Goal: Task Accomplishment & Management: Manage account settings

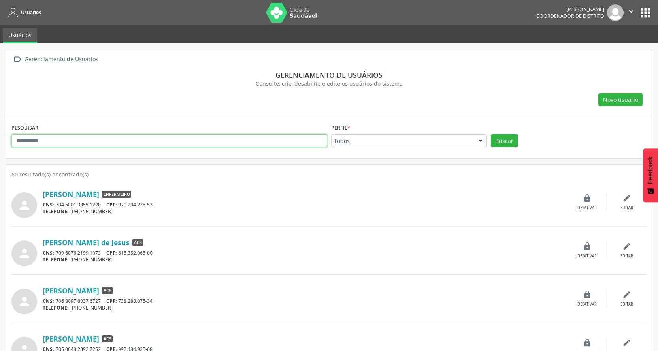
click at [143, 144] on input "text" at bounding box center [169, 140] width 316 height 13
click at [124, 139] on input "text" at bounding box center [169, 140] width 316 height 13
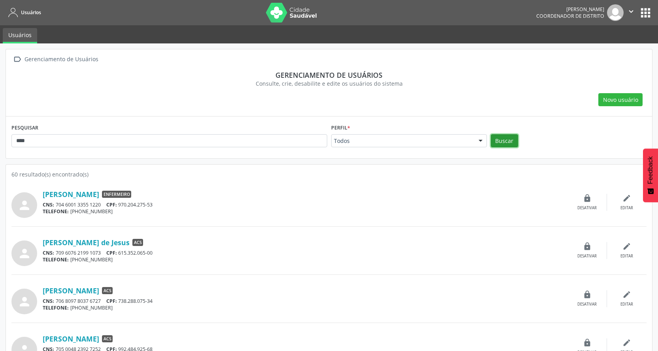
click at [515, 141] on button "Buscar" at bounding box center [504, 140] width 27 height 13
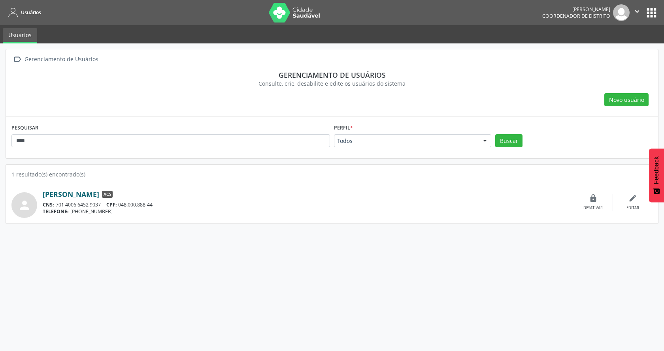
click at [99, 196] on link "[PERSON_NAME]" at bounding box center [71, 194] width 57 height 9
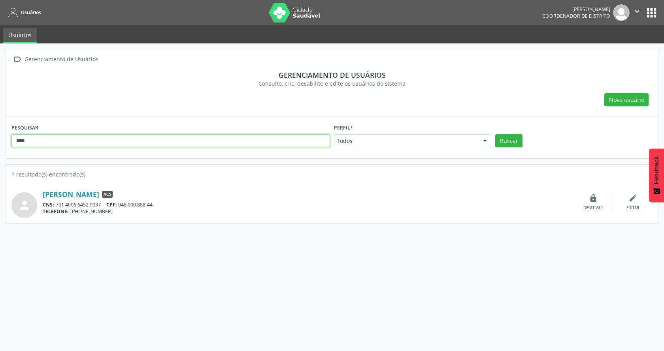
drag, startPoint x: 122, startPoint y: 142, endPoint x: 0, endPoint y: 145, distance: 122.2
click at [0, 145] on div " Gerenciamento de Usuários Gerenciamento de usuários Consulte, crie, desabilit…" at bounding box center [332, 197] width 664 height 308
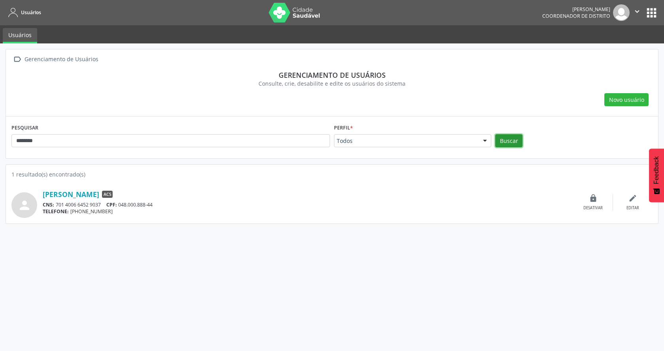
click at [511, 134] on button "Buscar" at bounding box center [508, 140] width 27 height 13
click at [118, 193] on link "[US_STATE][PERSON_NAME]" at bounding box center [90, 194] width 94 height 9
click at [105, 133] on div "PESQUISAR ********" at bounding box center [170, 137] width 323 height 31
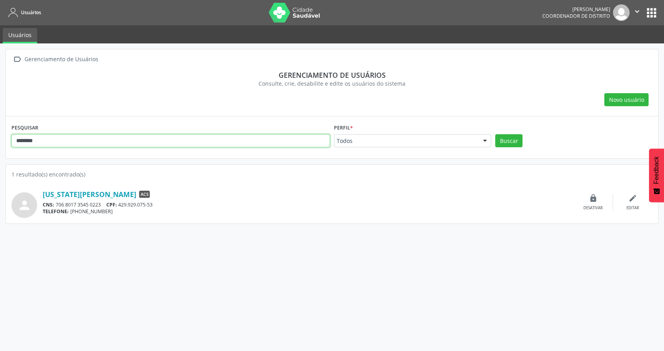
drag, startPoint x: 101, startPoint y: 140, endPoint x: 0, endPoint y: 146, distance: 101.4
click at [0, 146] on div " Gerenciamento de Usuários Gerenciamento de usuários Consulte, crie, desabilit…" at bounding box center [332, 197] width 664 height 308
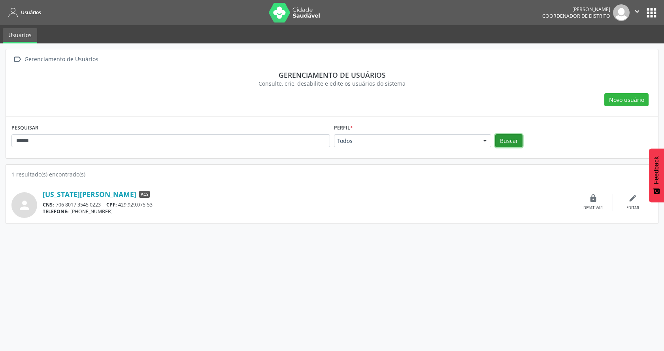
click at [511, 136] on button "Buscar" at bounding box center [508, 140] width 27 height 13
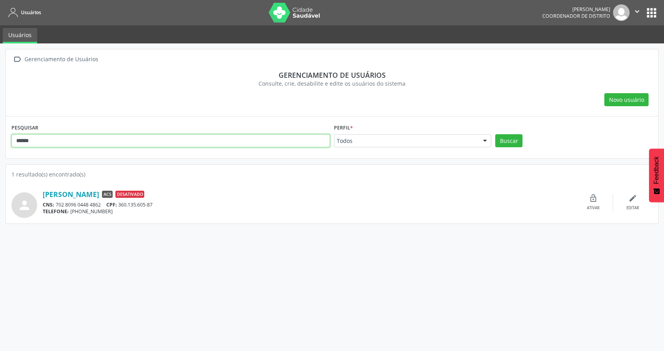
drag, startPoint x: 104, startPoint y: 144, endPoint x: 28, endPoint y: 139, distance: 76.1
click at [28, 139] on input "******" at bounding box center [170, 140] width 319 height 13
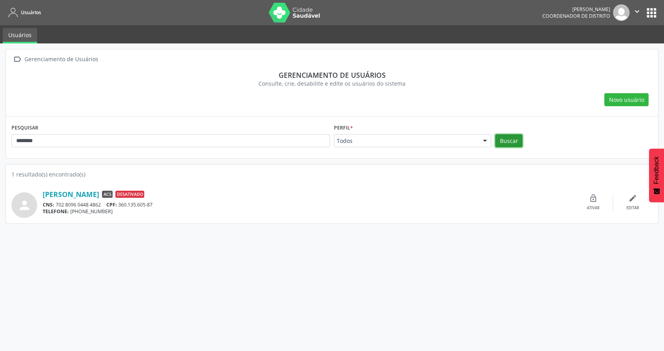
click at [510, 136] on button "Buscar" at bounding box center [508, 140] width 27 height 13
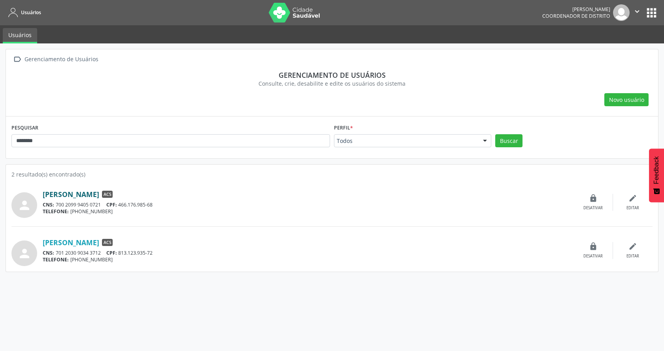
click at [99, 194] on link "[PERSON_NAME]" at bounding box center [71, 194] width 57 height 9
click at [77, 239] on link "[PERSON_NAME]" at bounding box center [71, 242] width 57 height 9
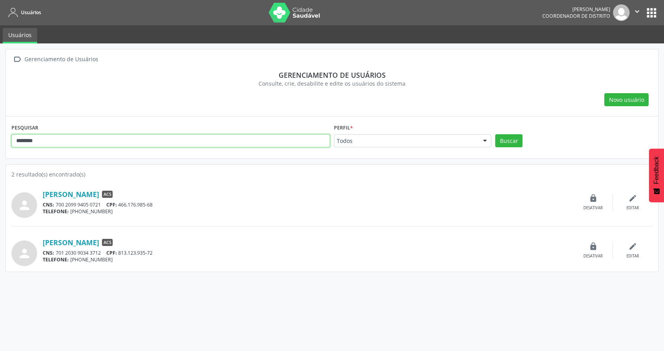
drag, startPoint x: 90, startPoint y: 145, endPoint x: 0, endPoint y: 142, distance: 90.2
click at [0, 142] on div " Gerenciamento de Usuários Gerenciamento de usuários Consulte, crie, desabilit…" at bounding box center [332, 197] width 664 height 308
type input "***"
click at [495, 134] on button "Buscar" at bounding box center [508, 140] width 27 height 13
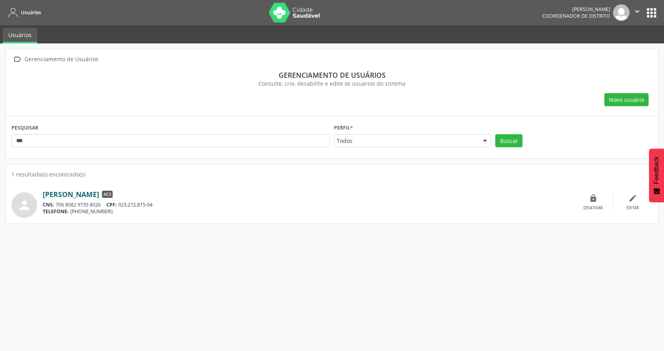
click at [99, 195] on link "[PERSON_NAME]" at bounding box center [71, 194] width 57 height 9
